Goal: Information Seeking & Learning: Learn about a topic

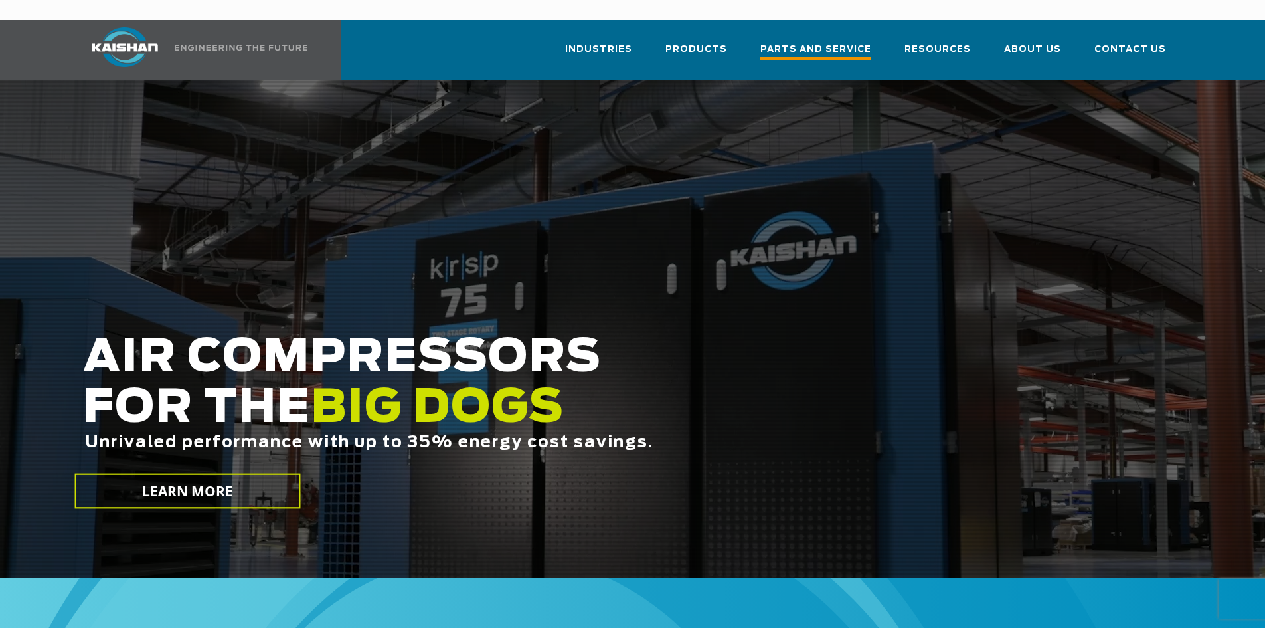
click at [816, 42] on span "Parts and Service" at bounding box center [815, 51] width 111 height 18
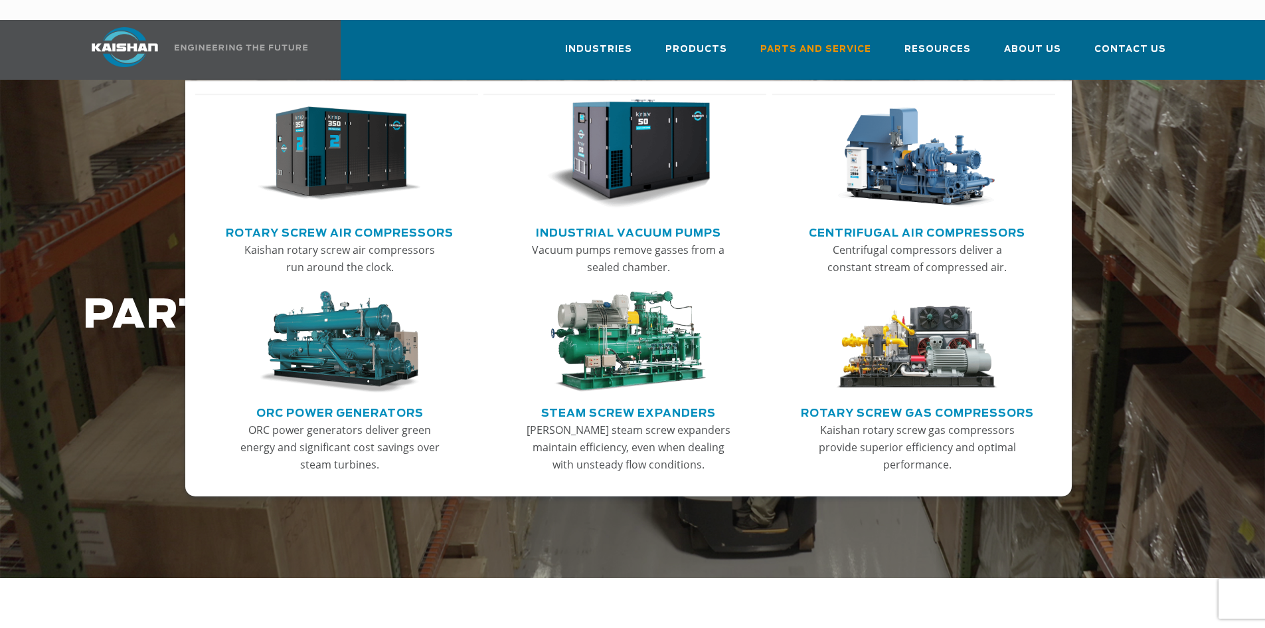
click at [390, 150] on img "Main menu" at bounding box center [339, 154] width 163 height 110
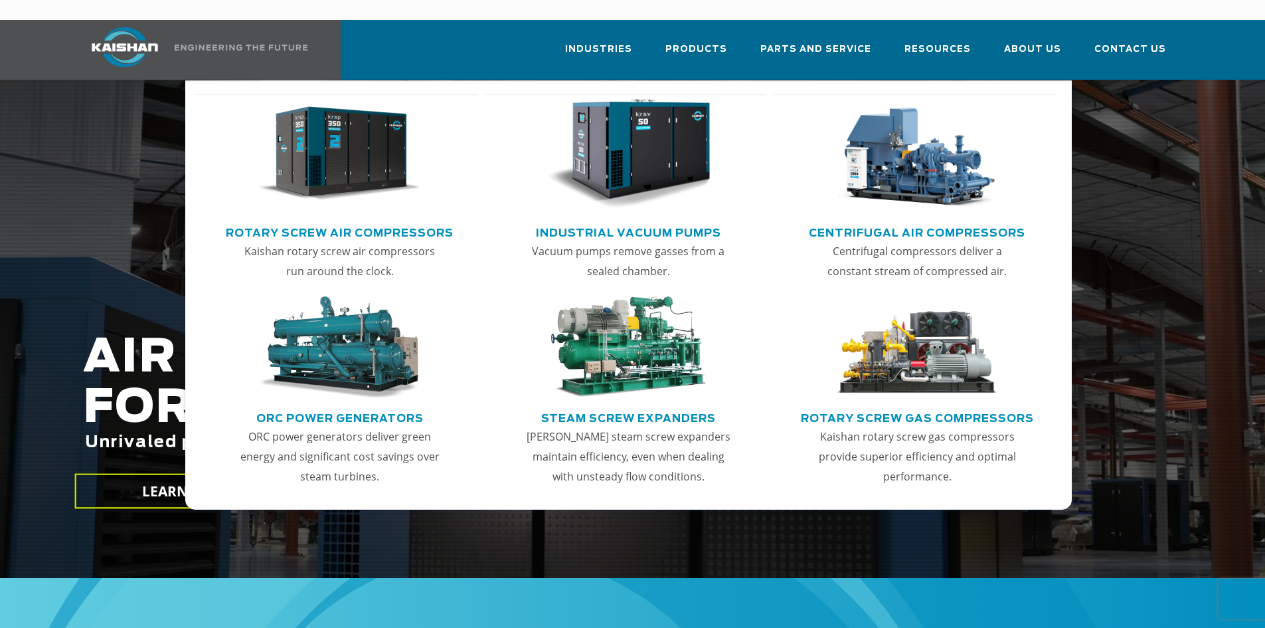
click at [351, 157] on img "Main menu" at bounding box center [339, 154] width 163 height 110
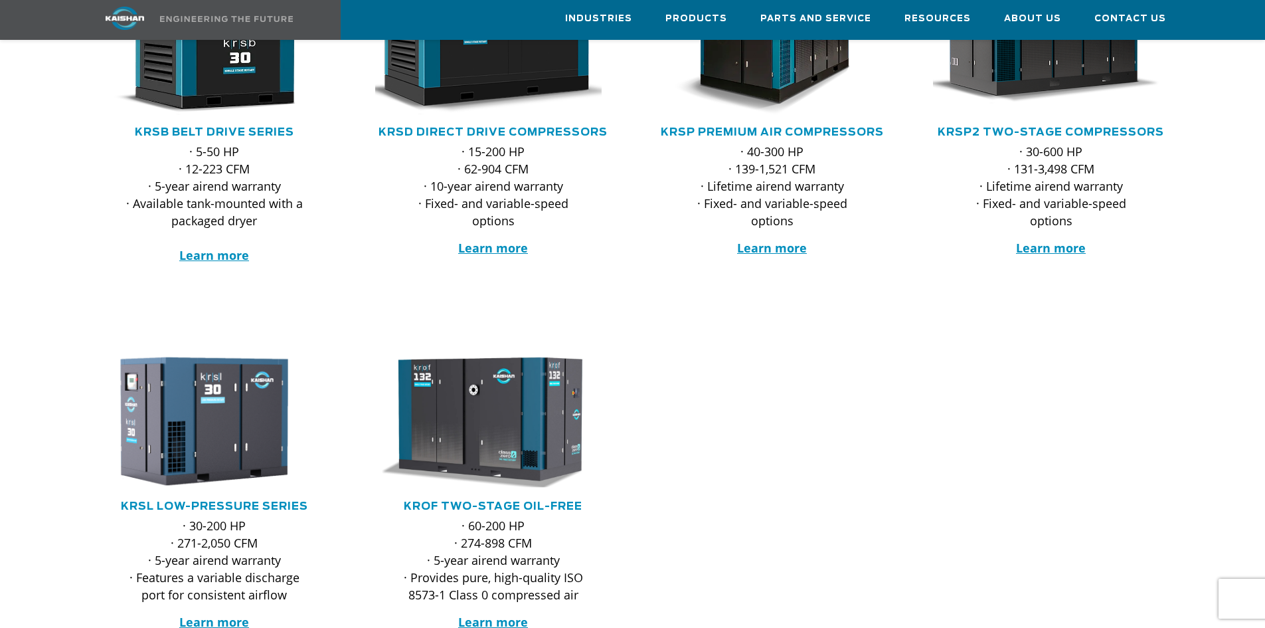
scroll to position [398, 0]
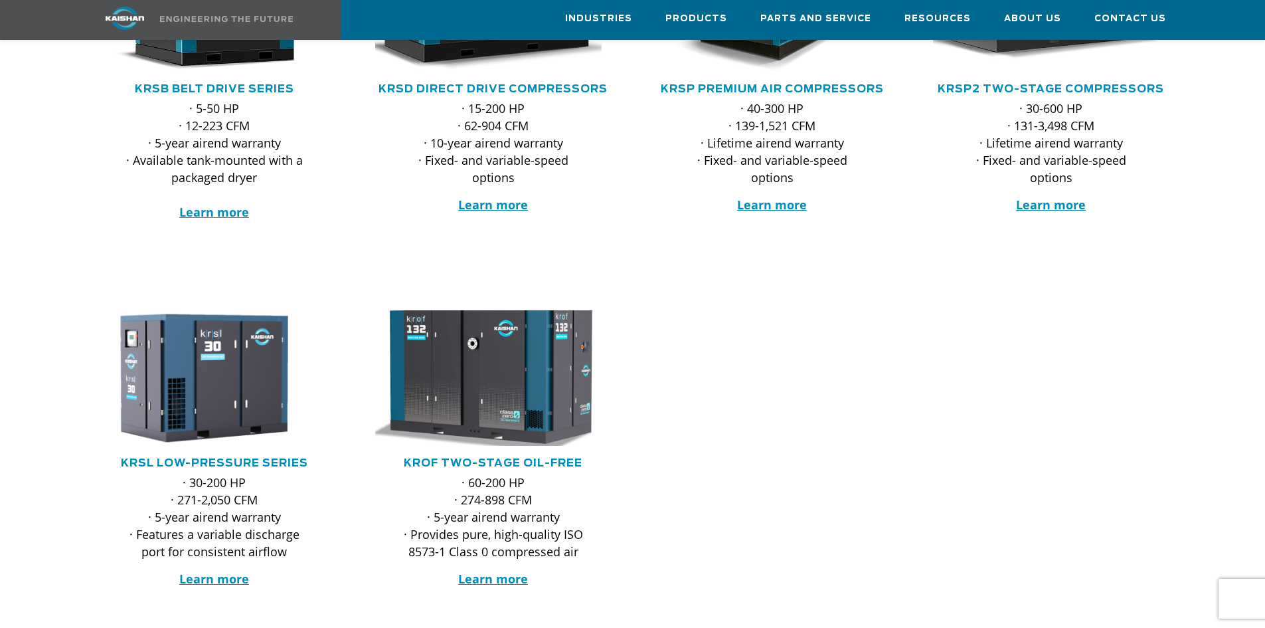
click at [430, 375] on img at bounding box center [483, 377] width 260 height 149
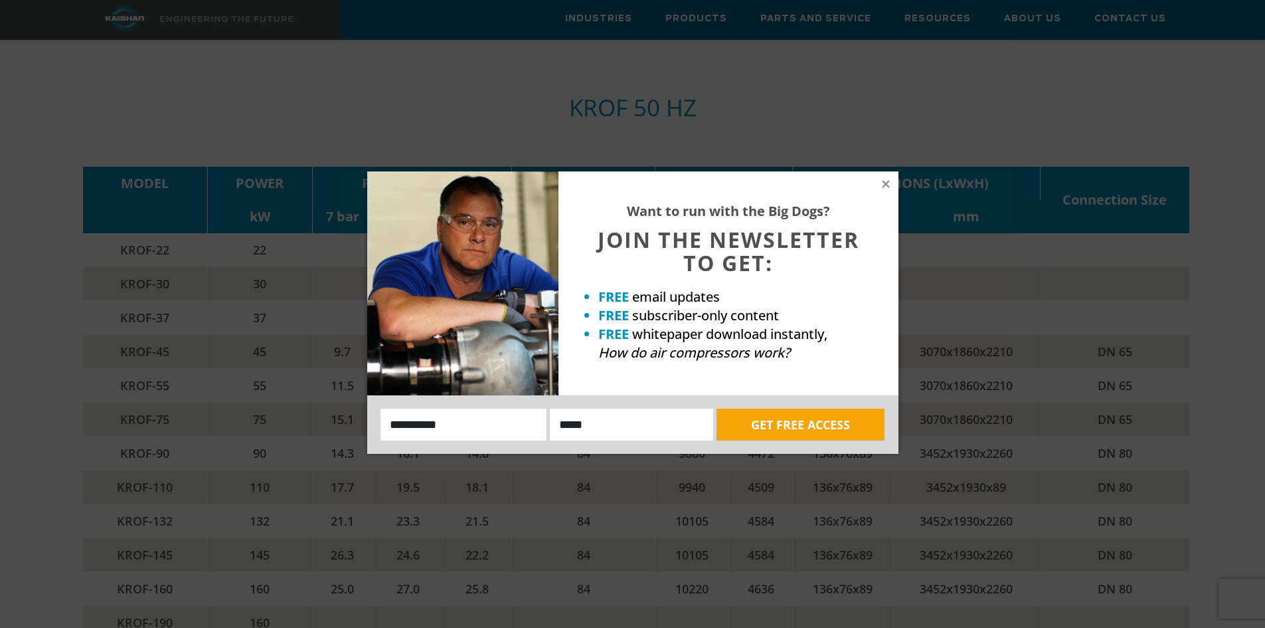
scroll to position [3055, 0]
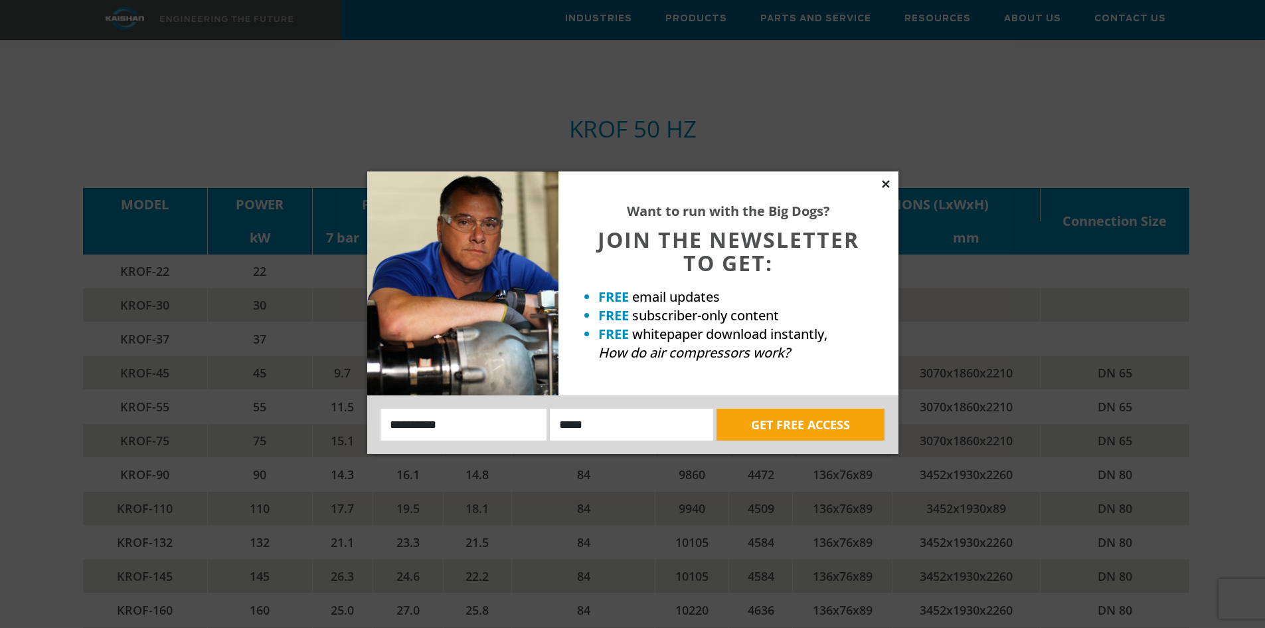
click at [884, 181] on icon at bounding box center [885, 183] width 7 height 7
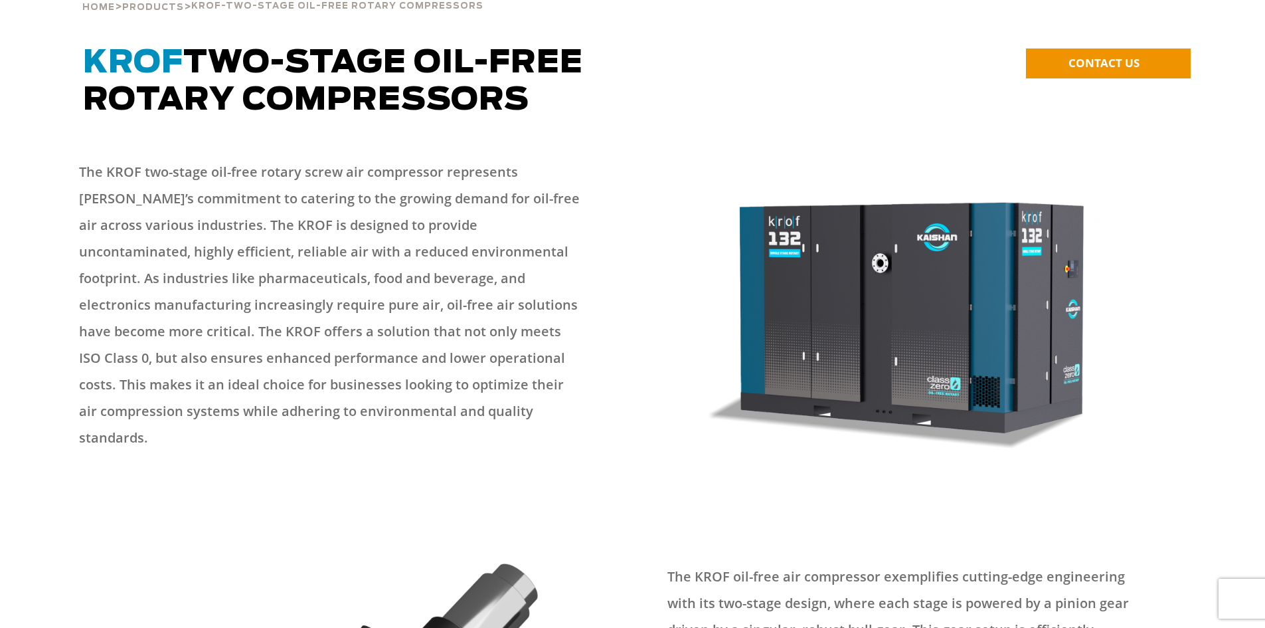
scroll to position [0, 0]
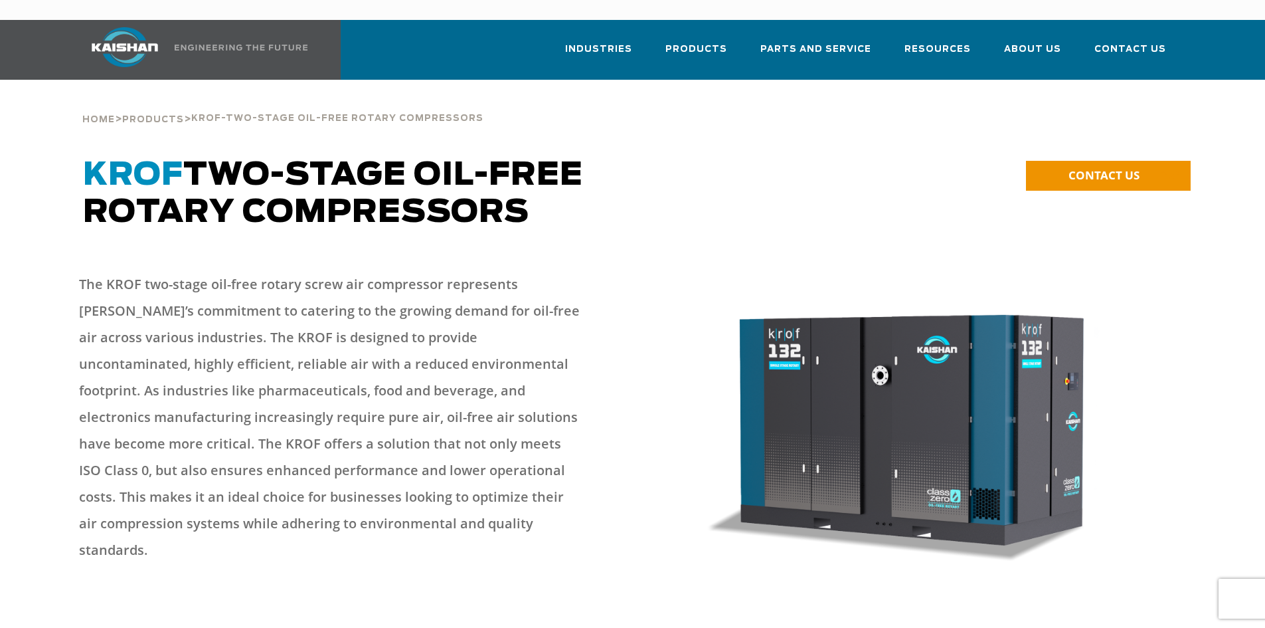
click at [552, 234] on div "KROF TWO-STAGE OIL-FREE ROTARY COMPRESSORS" at bounding box center [493, 209] width 837 height 98
click at [141, 33] on img at bounding box center [125, 47] width 100 height 40
